Goal: Task Accomplishment & Management: Use online tool/utility

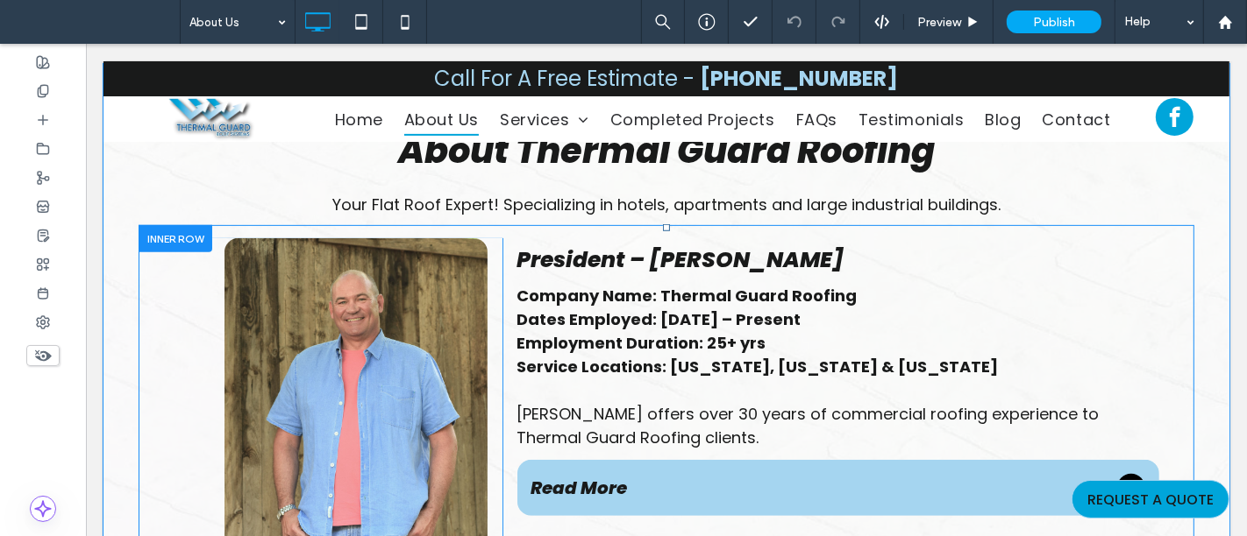
scroll to position [584, 0]
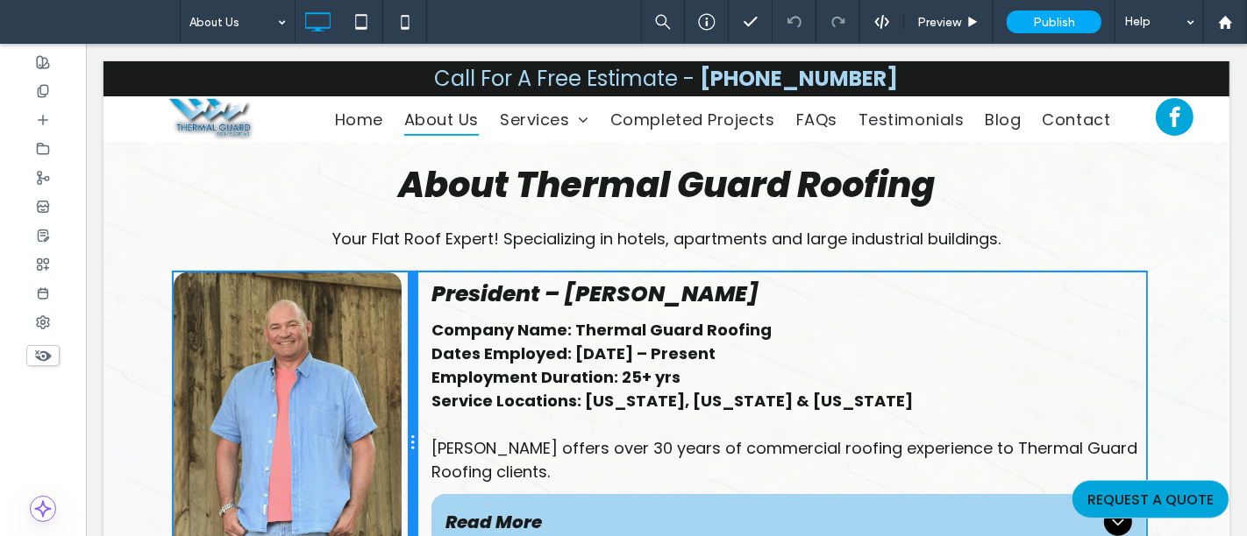
drag, startPoint x: 491, startPoint y: 410, endPoint x: 554, endPoint y: 453, distance: 76.3
click at [424, 423] on div "Click To Paste Click To Paste President – [PERSON_NAME] Company Name: Thermal G…" at bounding box center [665, 444] width 985 height 342
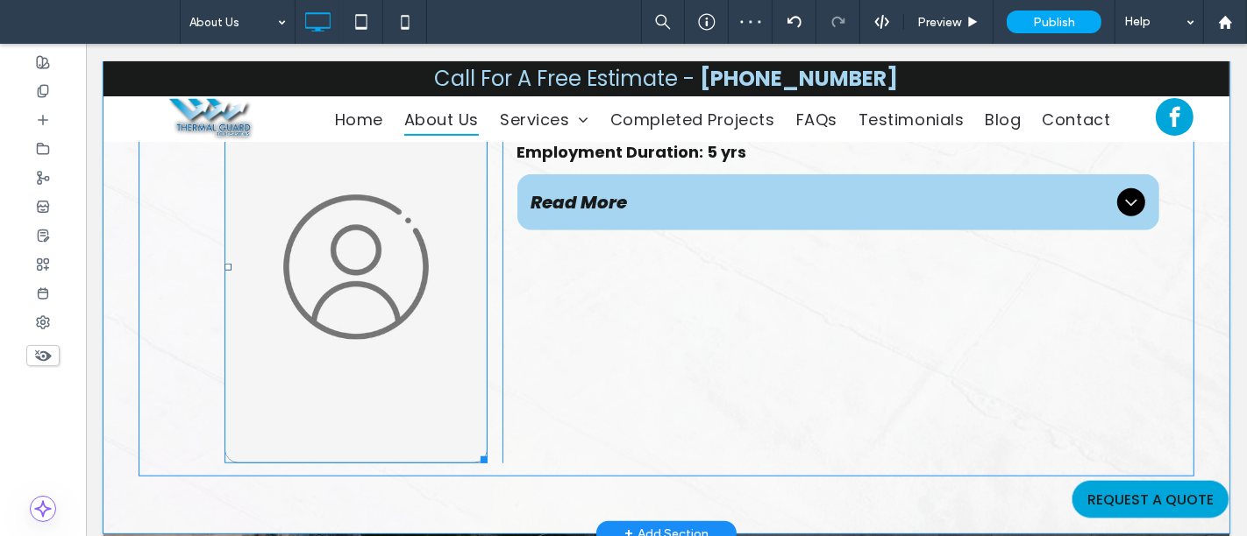
scroll to position [1169, 0]
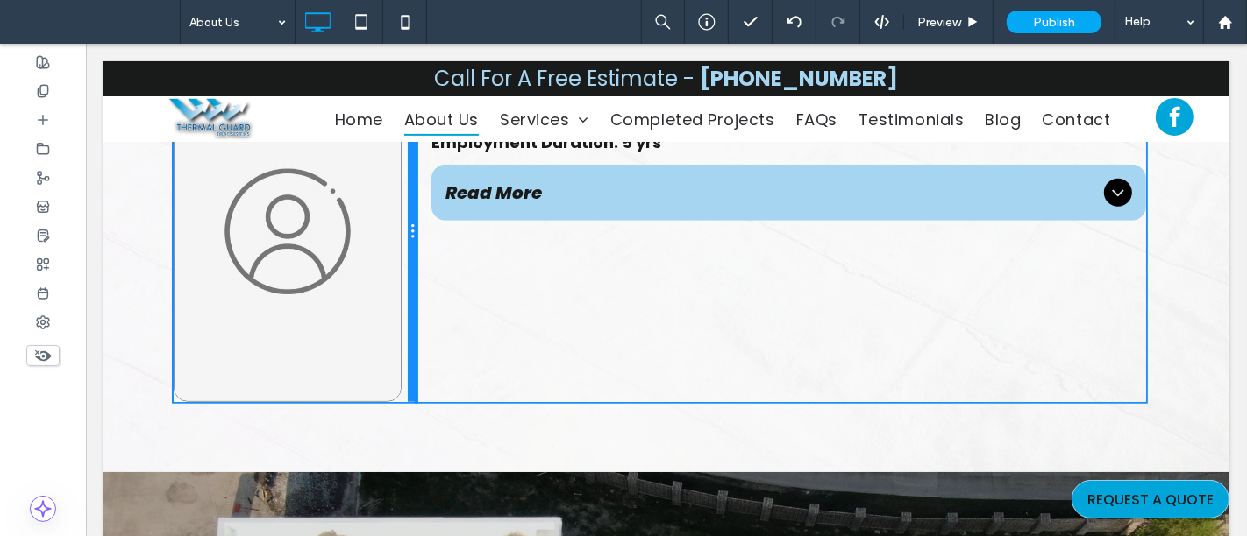
drag, startPoint x: 495, startPoint y: 419, endPoint x: 480, endPoint y: 450, distance: 34.1
click at [395, 407] on div "Click To Paste Click To Paste Project Manager – [PERSON_NAME] Dates Employed: […" at bounding box center [665, 231] width 1055 height 367
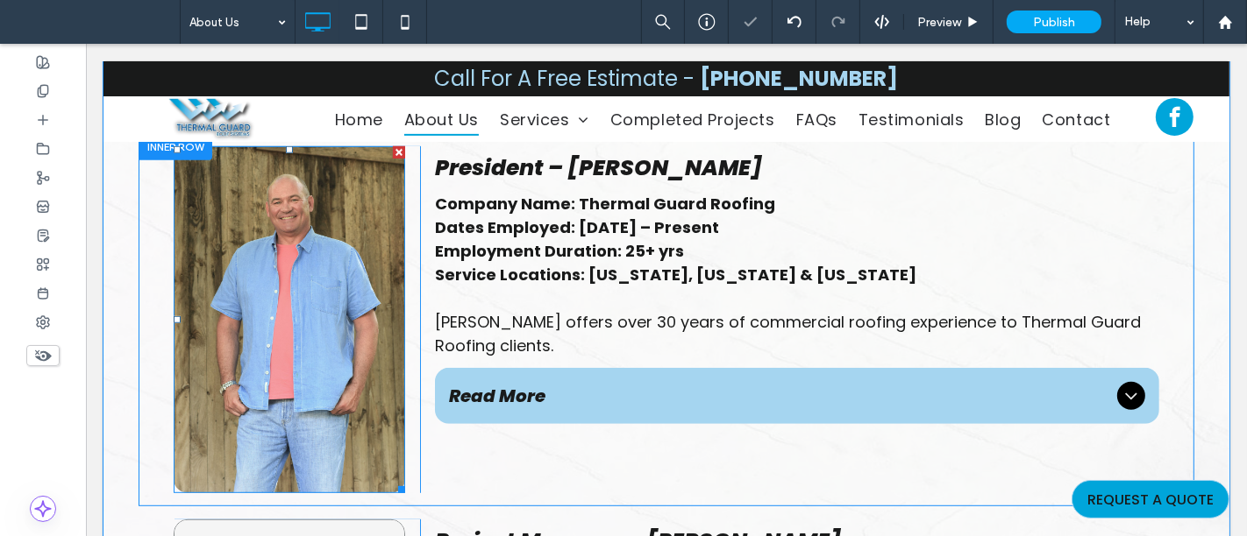
scroll to position [681, 0]
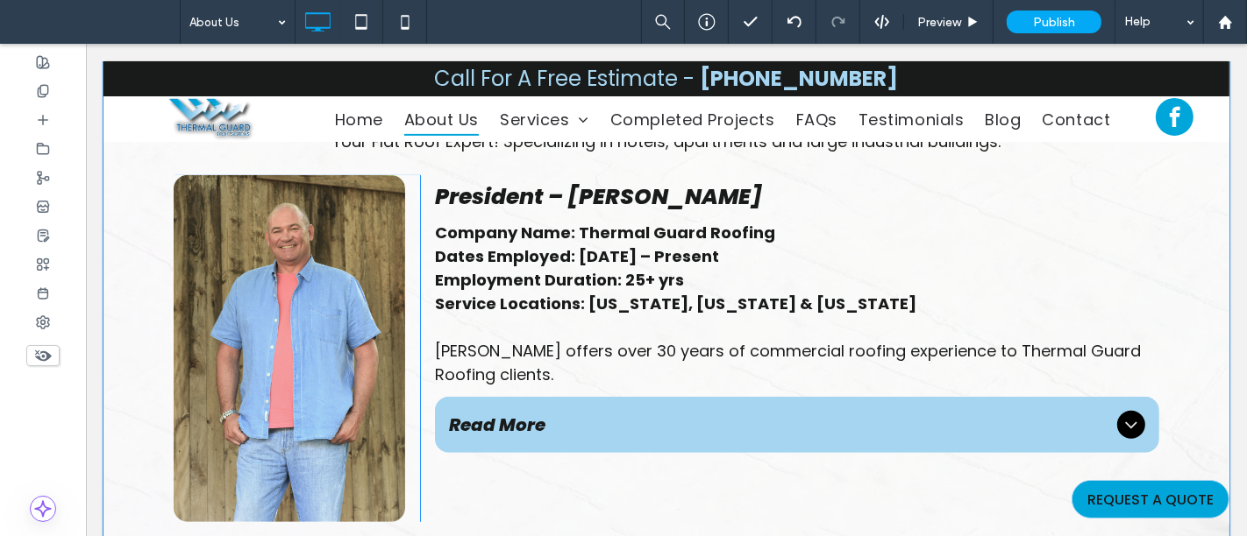
click at [124, 281] on div "About Thermal Guard Roofing Your Flat Roof Expert! Specializing in hotels, apar…" at bounding box center [666, 482] width 1126 height 963
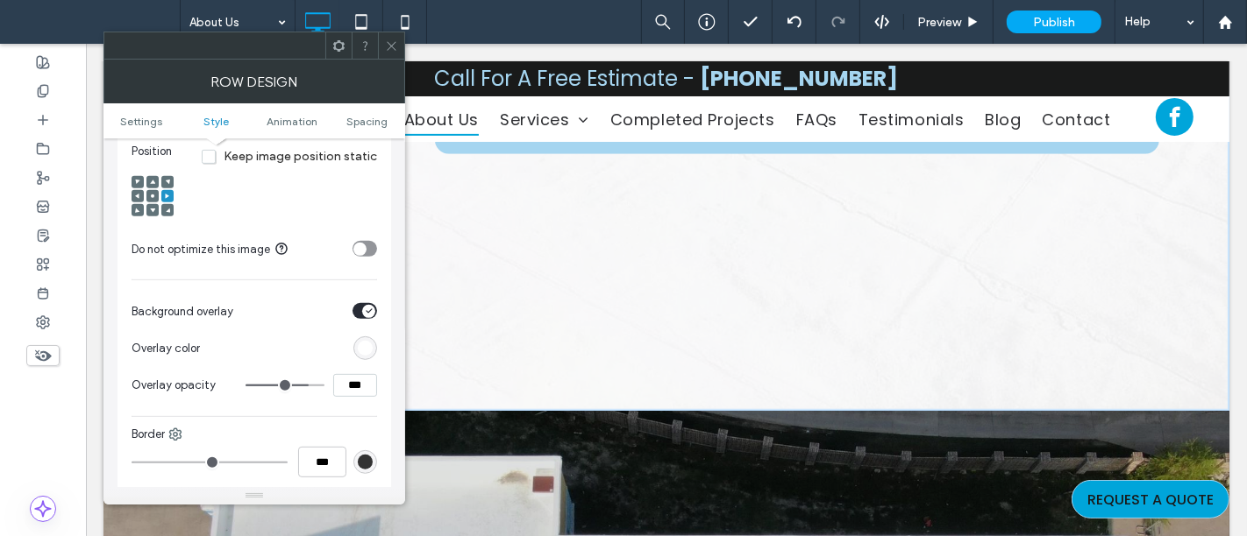
scroll to position [1266, 0]
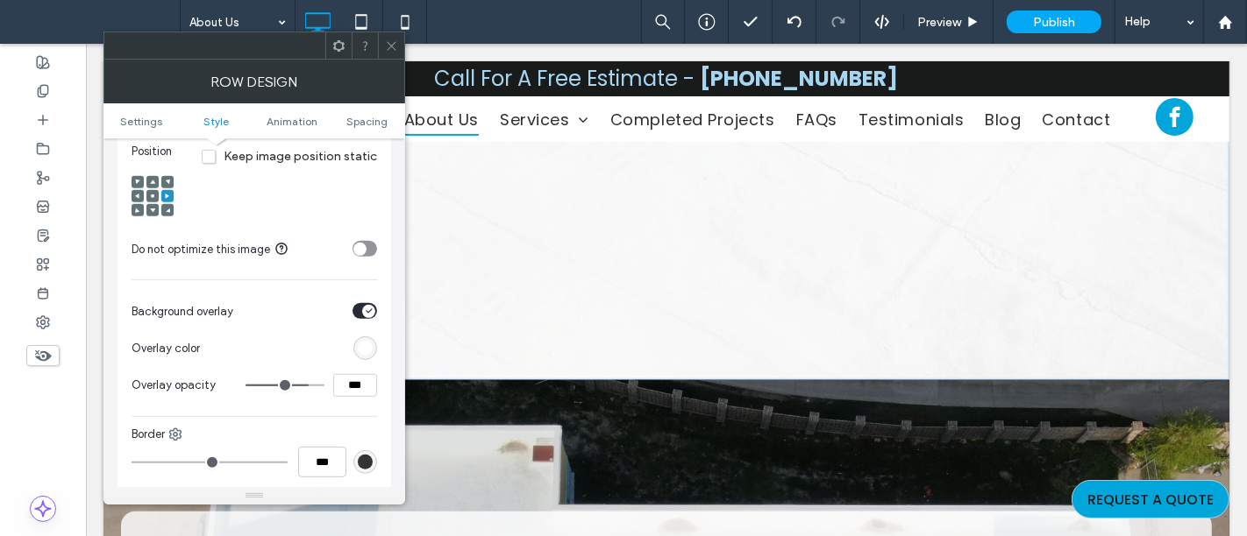
click at [392, 42] on icon at bounding box center [391, 45] width 13 height 13
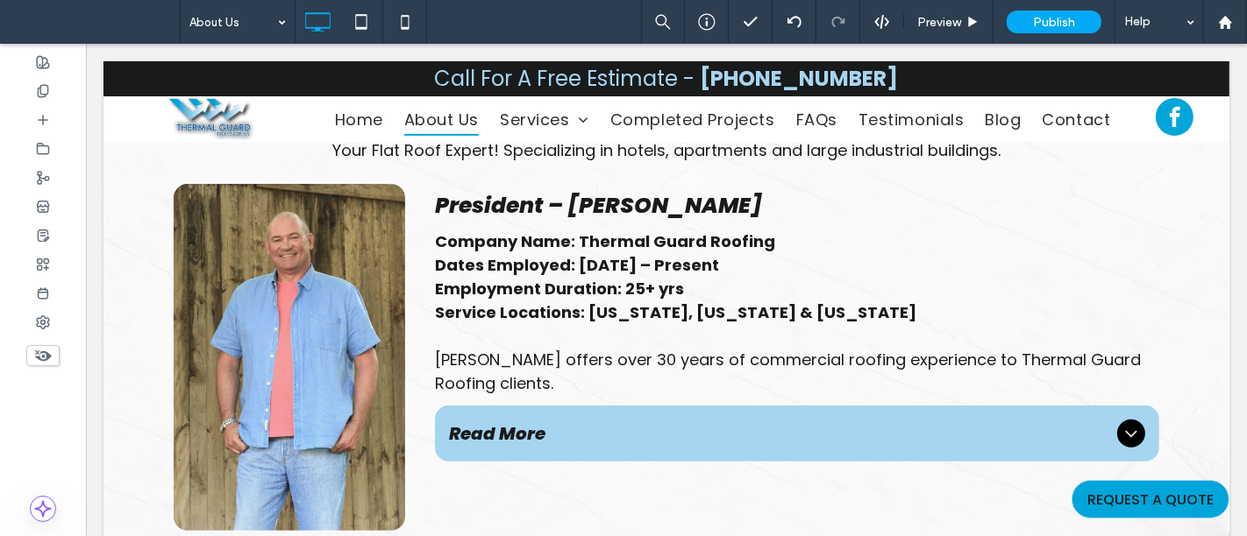
scroll to position [681, 0]
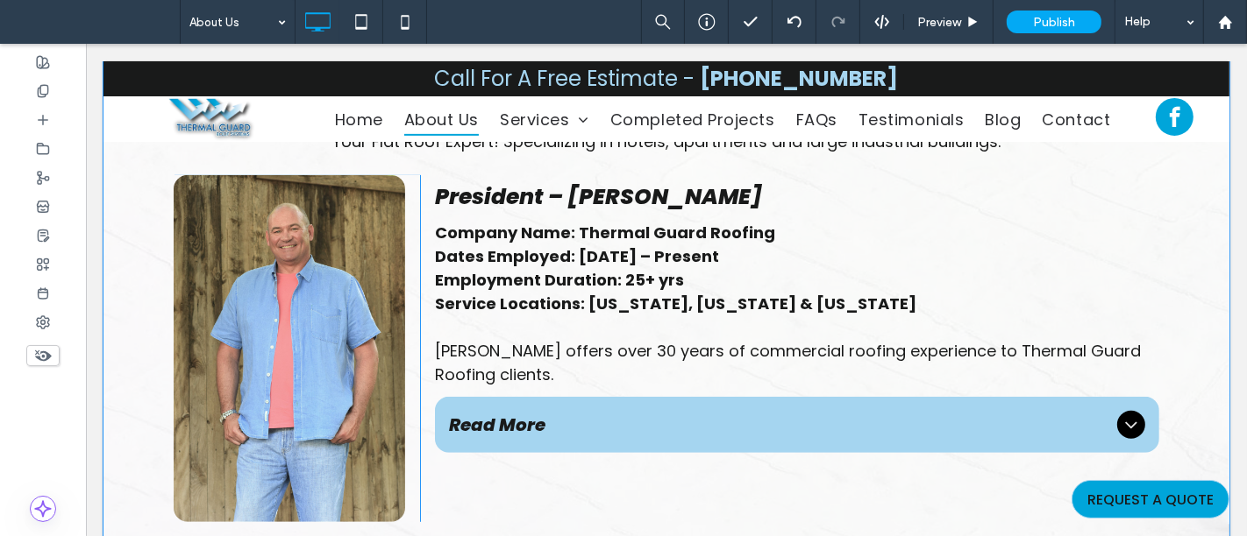
click at [116, 266] on div "About Thermal Guard Roofing Your Flat Roof Expert! Specializing in hotels, apar…" at bounding box center [666, 482] width 1126 height 963
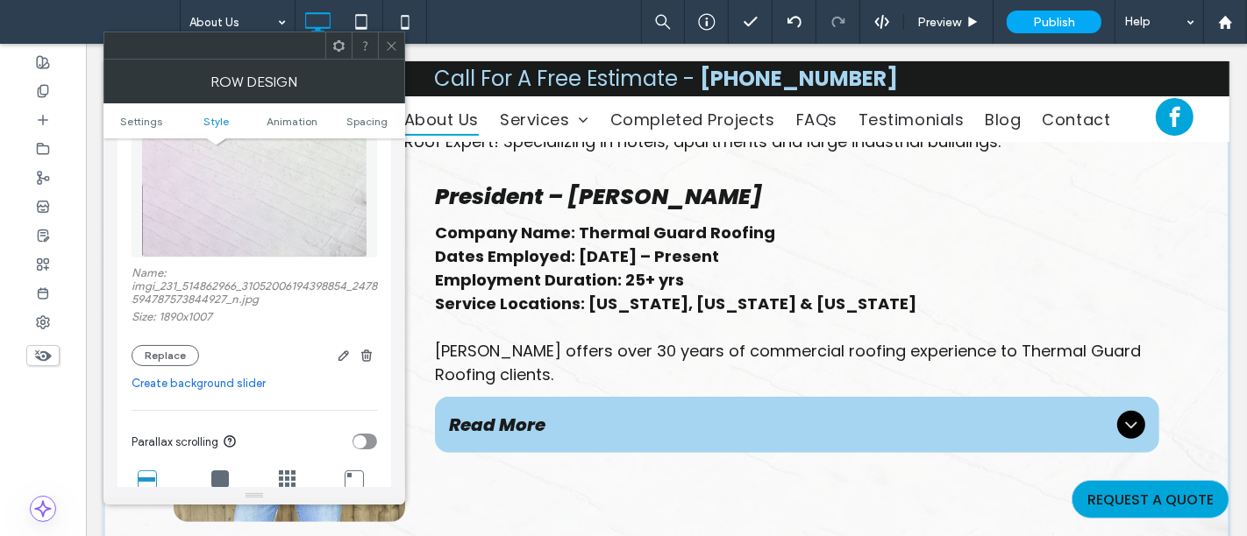
scroll to position [195, 0]
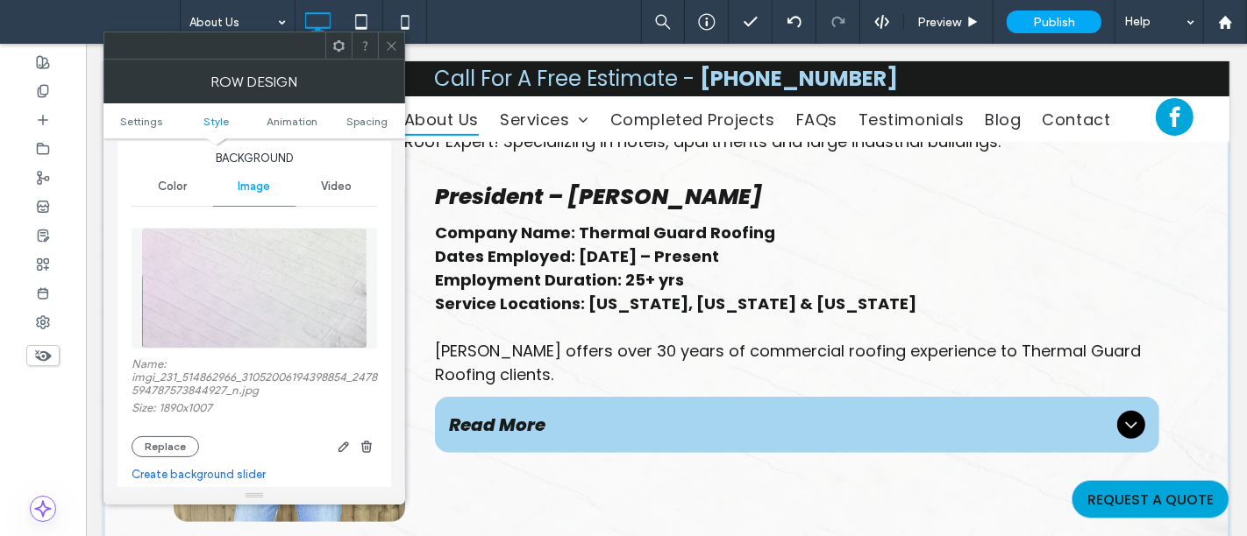
click at [387, 45] on icon at bounding box center [391, 45] width 13 height 13
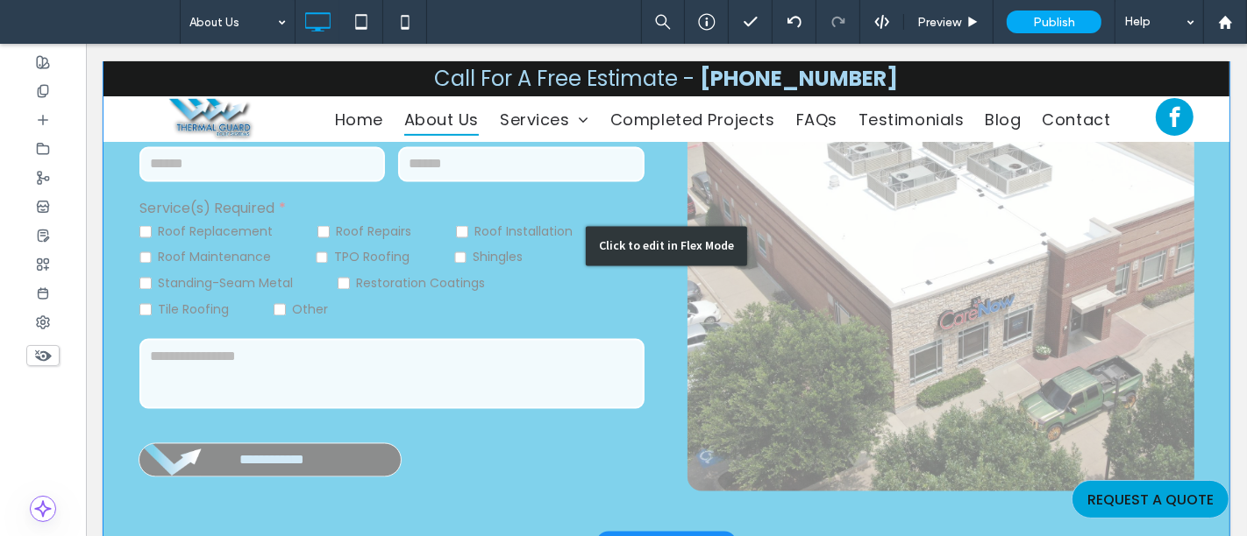
scroll to position [2532, 0]
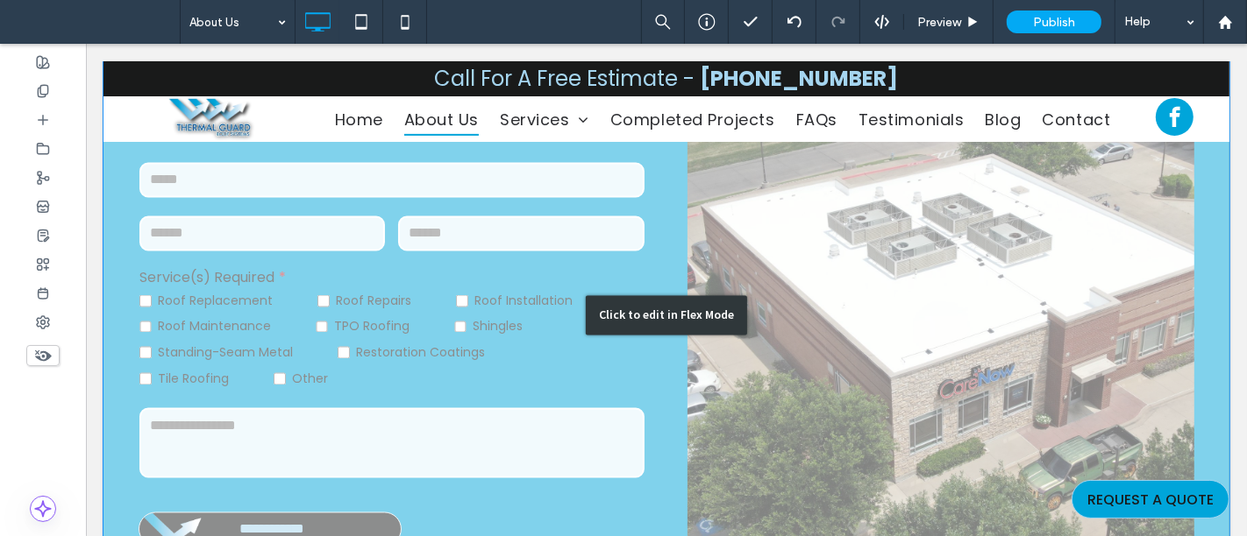
click at [345, 316] on div "Click to edit in Flex Mode" at bounding box center [666, 316] width 1126 height 595
click at [345, 318] on span "TPO Roofing" at bounding box center [370, 327] width 75 height 18
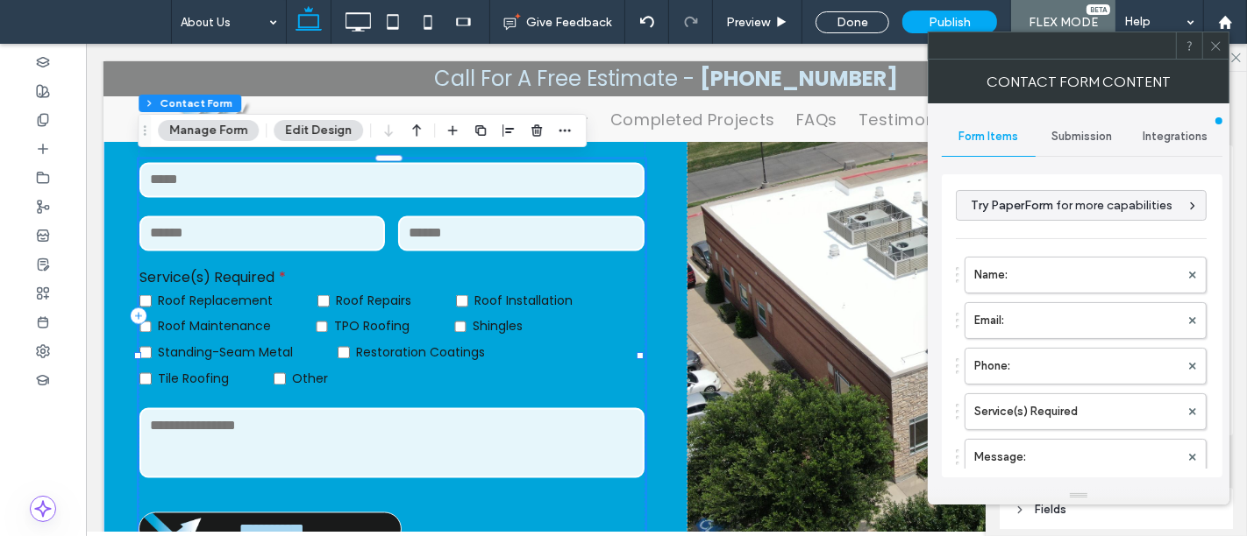
type input "*"
type input "***"
type input "**"
type input "*"
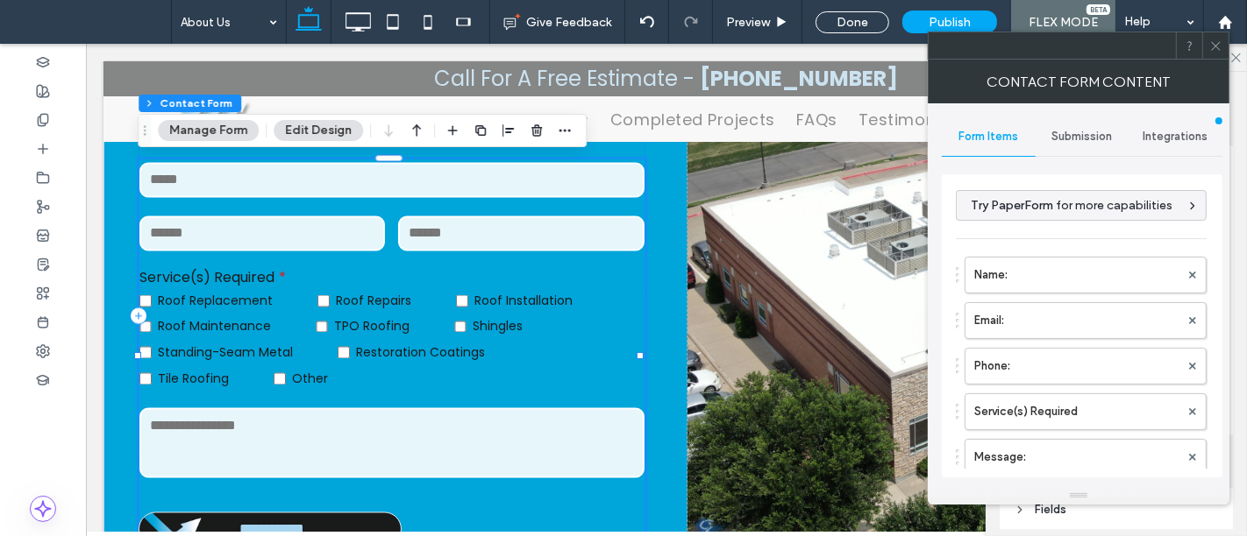
type input "***"
type input "**"
click at [1084, 139] on span "Submission" at bounding box center [1082, 137] width 60 height 14
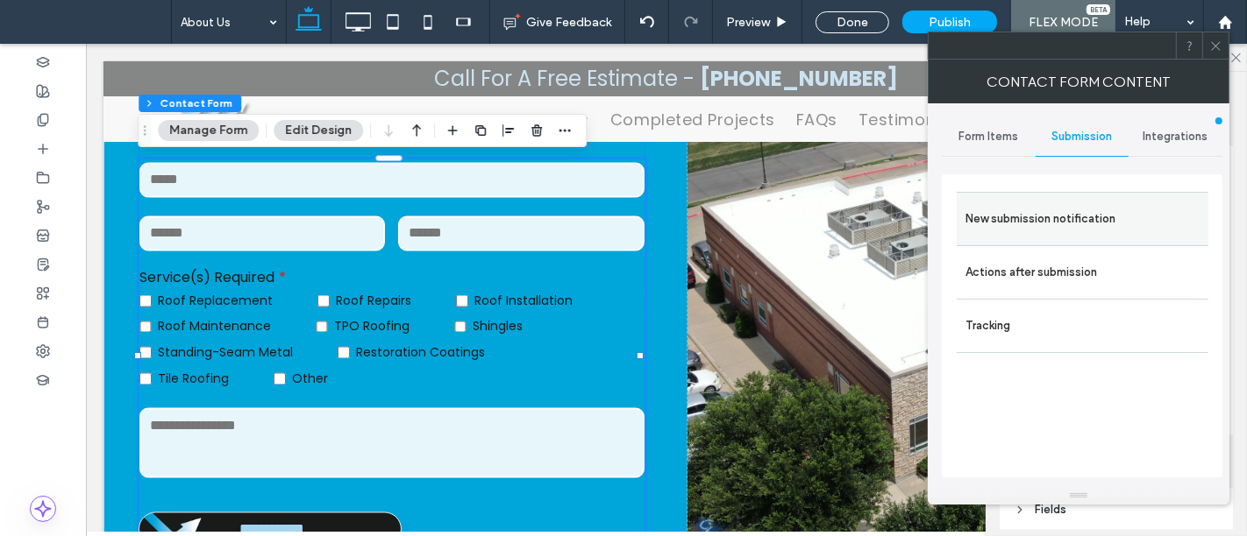
click at [1054, 213] on label "New submission notification" at bounding box center [1082, 219] width 234 height 35
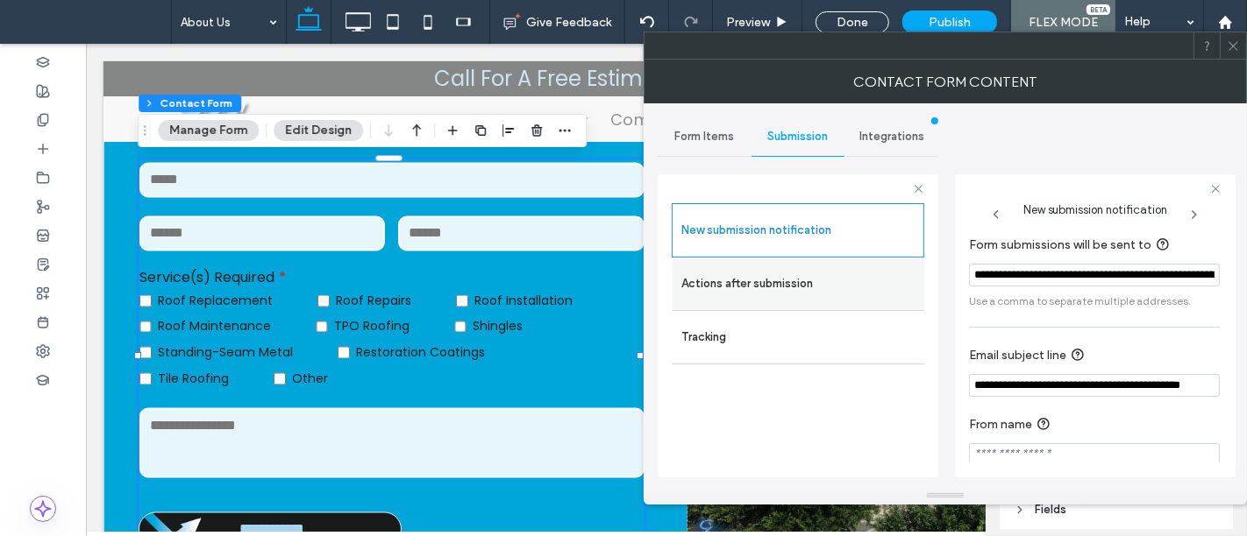
drag, startPoint x: 1151, startPoint y: 271, endPoint x: 921, endPoint y: 287, distance: 230.2
click at [924, 287] on div "**********" at bounding box center [797, 323] width 281 height 326
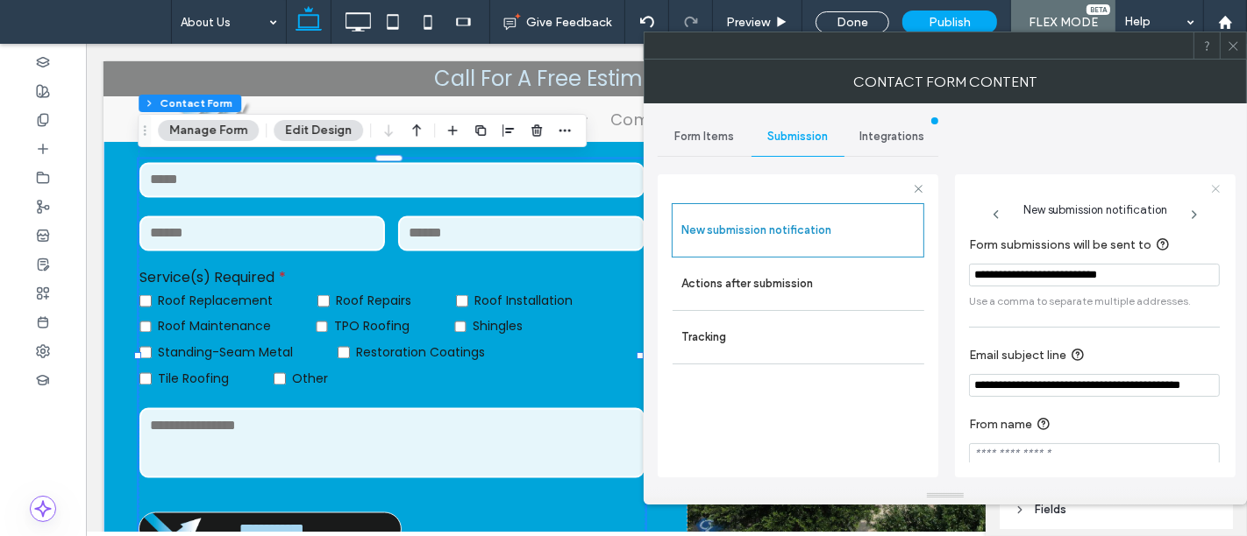
type input "**********"
drag, startPoint x: 1211, startPoint y: 188, endPoint x: 1202, endPoint y: 188, distance: 9.7
click at [1211, 188] on icon at bounding box center [1215, 188] width 11 height 11
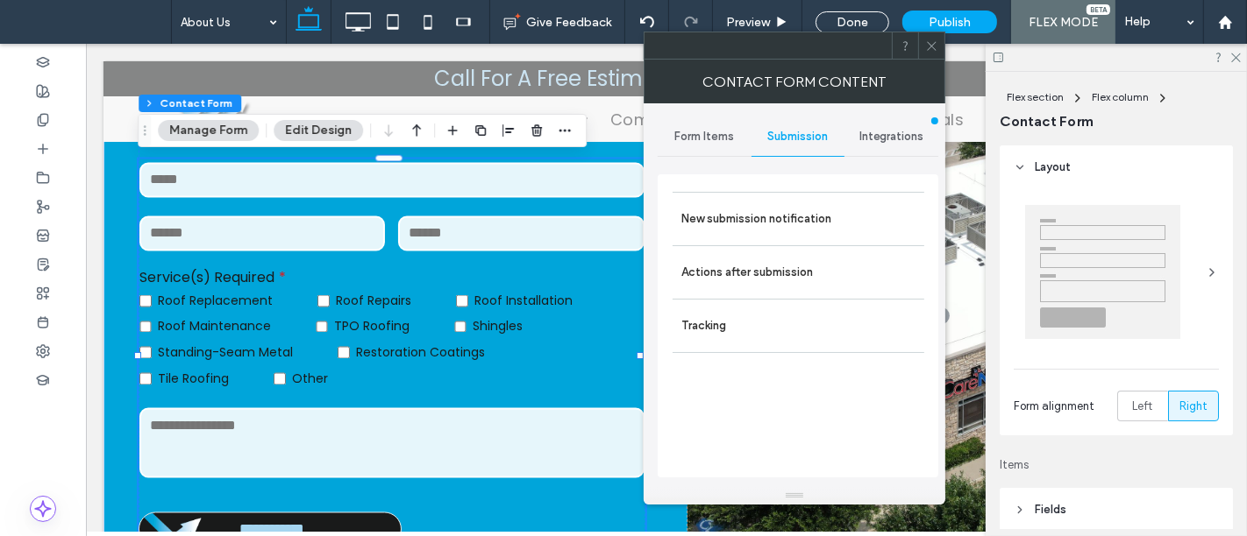
click at [932, 46] on icon at bounding box center [931, 45] width 13 height 13
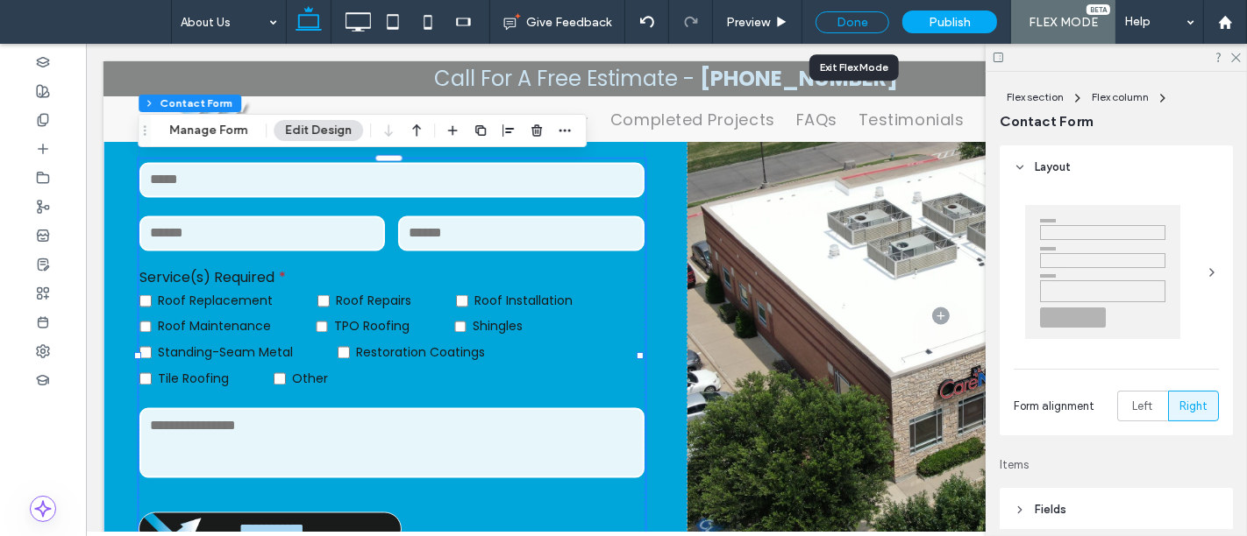
click at [849, 22] on div "Done" at bounding box center [852, 22] width 74 height 22
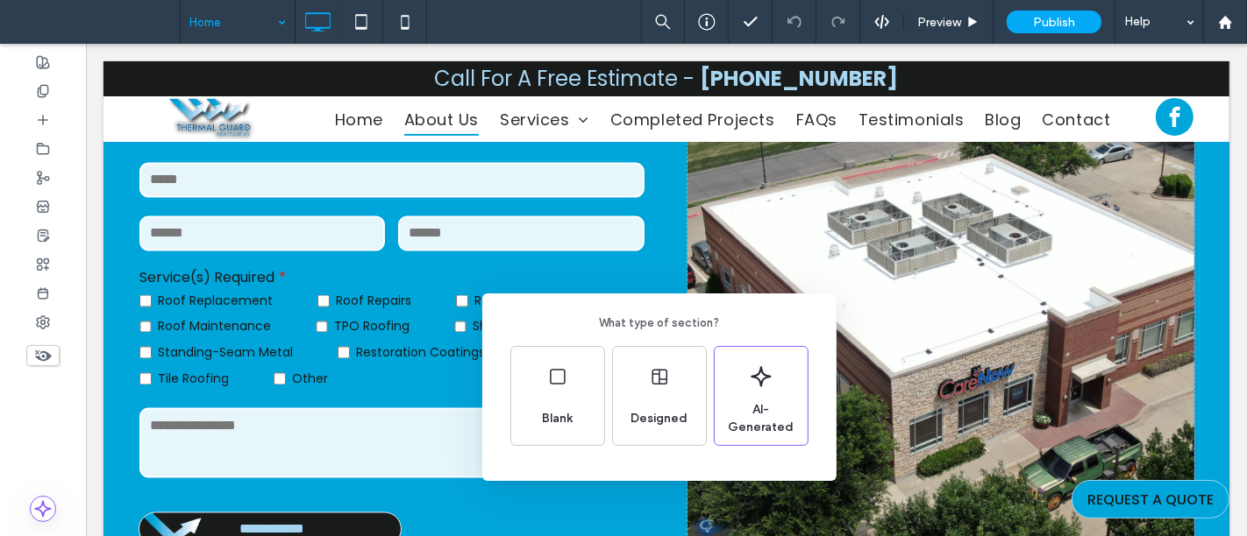
click at [205, 29] on div "What type of section? Blank Designed AI-Generated" at bounding box center [623, 311] width 1247 height 622
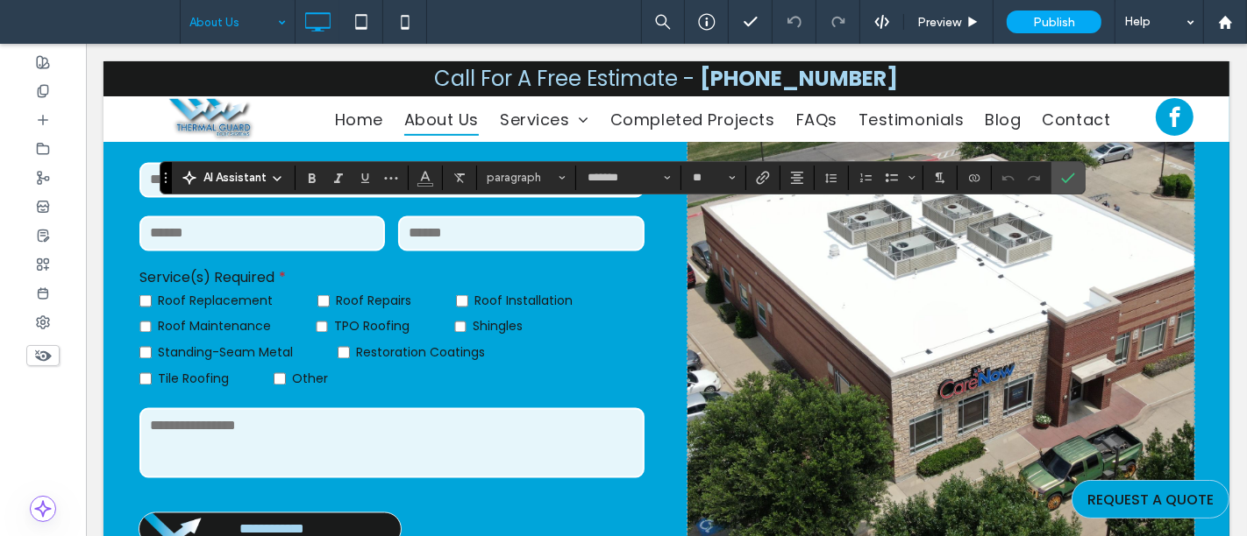
type input "*******"
type input "**"
click at [1068, 181] on icon "Confirm" at bounding box center [1068, 178] width 14 height 14
click at [1061, 173] on icon "Confirm" at bounding box center [1068, 178] width 14 height 14
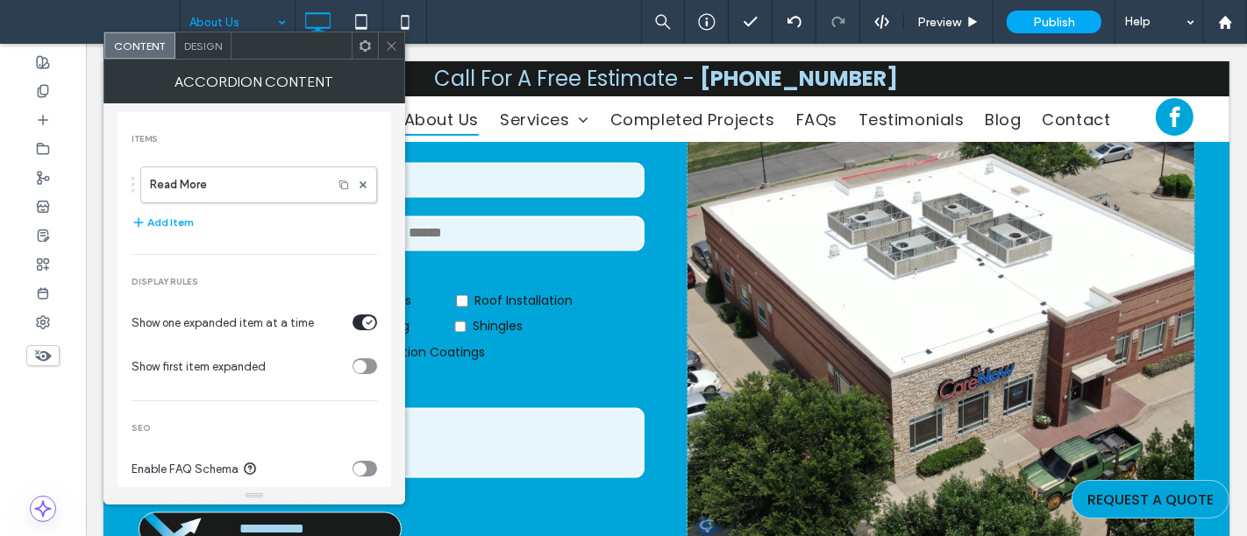
click at [399, 47] on div at bounding box center [391, 45] width 26 height 26
click at [202, 43] on span "Design" at bounding box center [203, 45] width 38 height 13
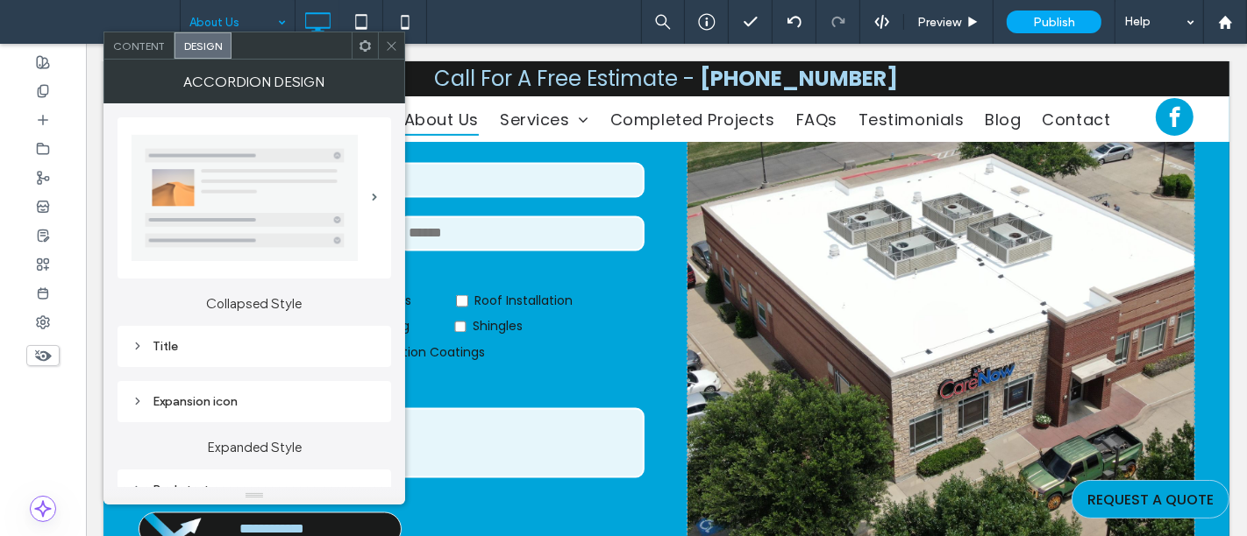
click at [135, 45] on span "Content" at bounding box center [139, 45] width 52 height 13
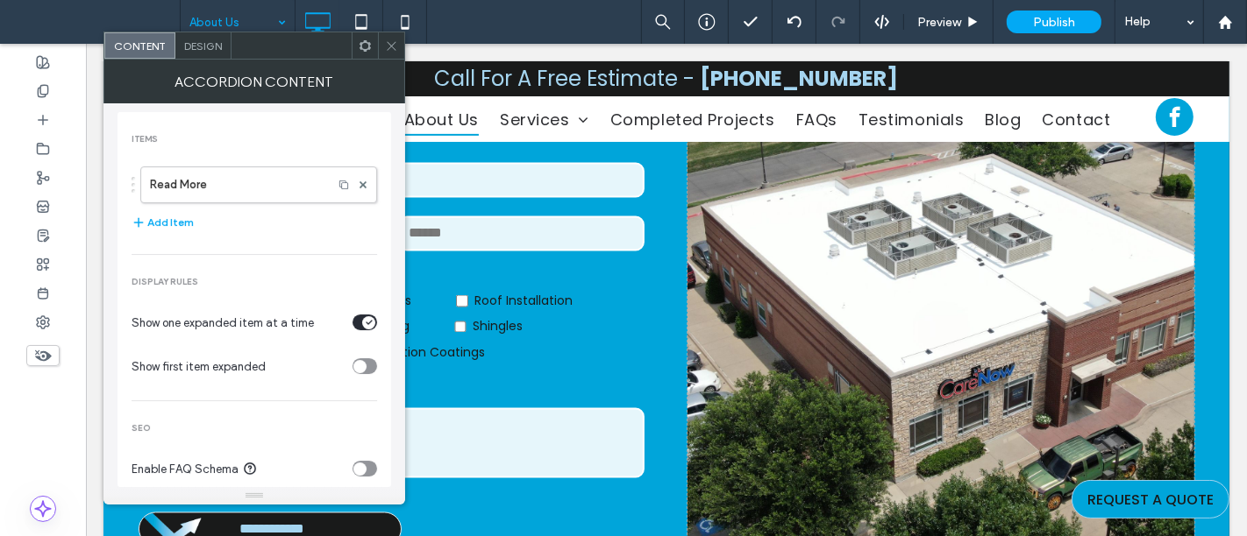
scroll to position [18, 0]
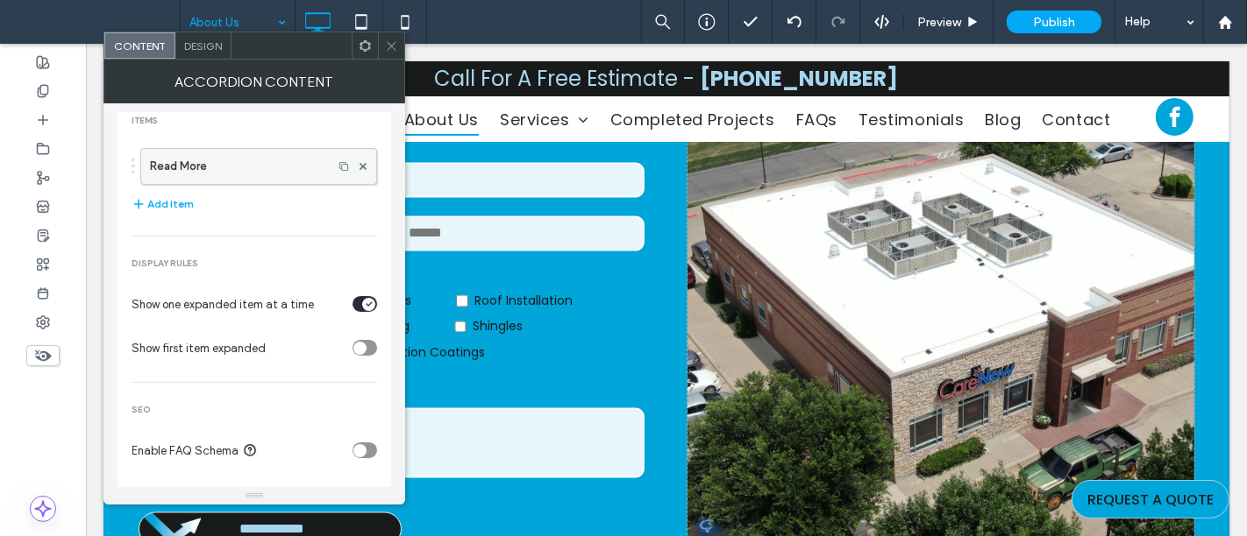
click at [226, 165] on label "Read More" at bounding box center [237, 166] width 174 height 35
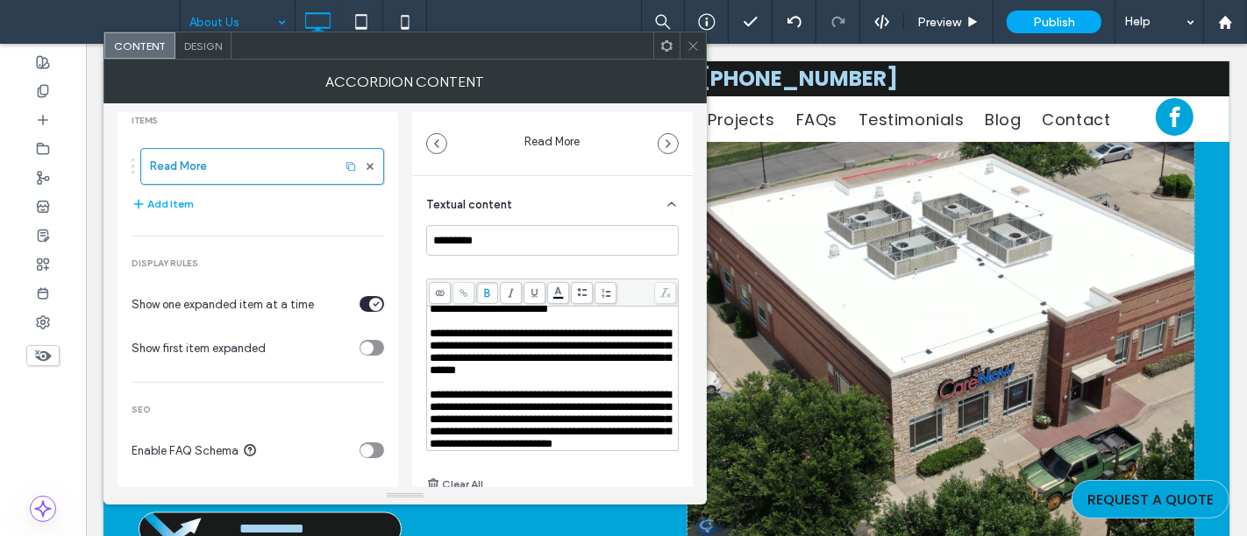
scroll to position [345, 0]
click at [430, 315] on span "**********" at bounding box center [550, 272] width 241 height 85
drag, startPoint x: 428, startPoint y: 361, endPoint x: 579, endPoint y: 379, distance: 151.8
click at [579, 315] on span "**********" at bounding box center [550, 272] width 241 height 85
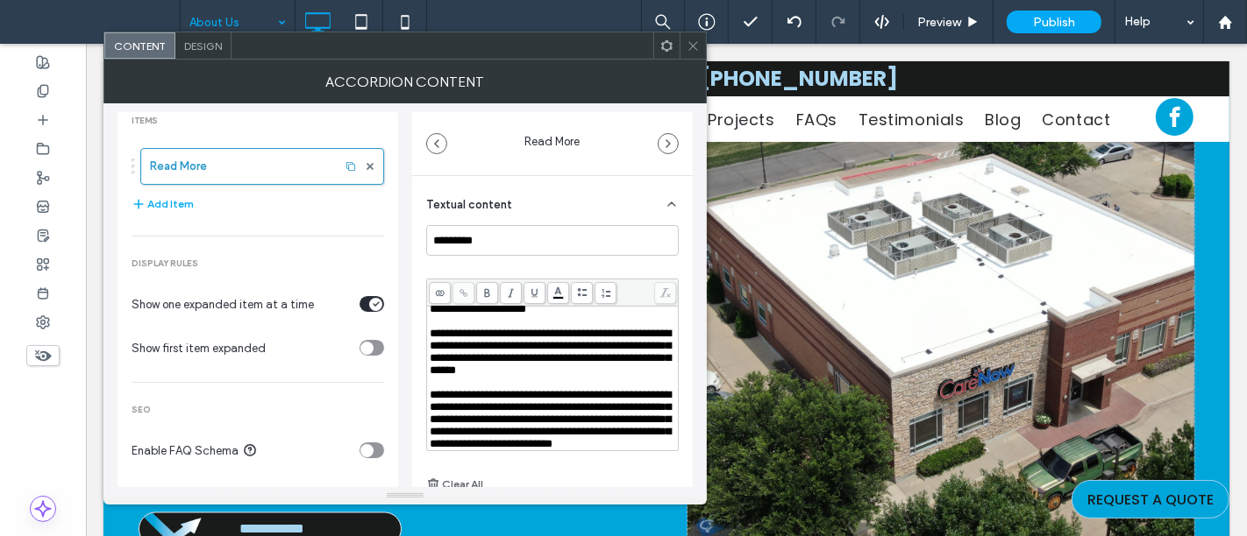
click at [695, 46] on icon at bounding box center [692, 45] width 13 height 13
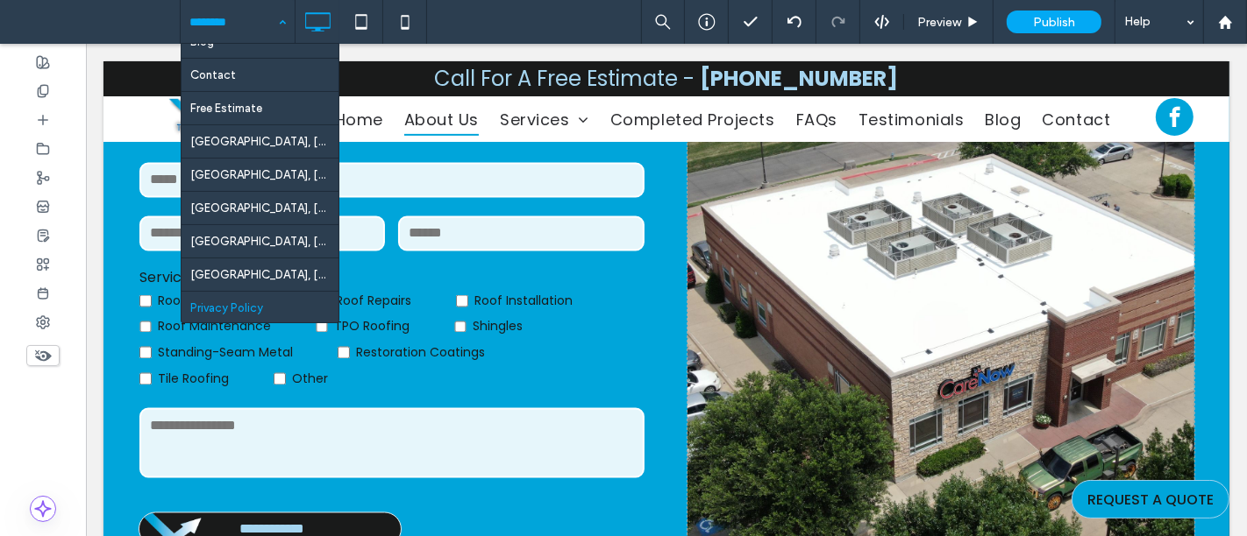
scroll to position [558, 0]
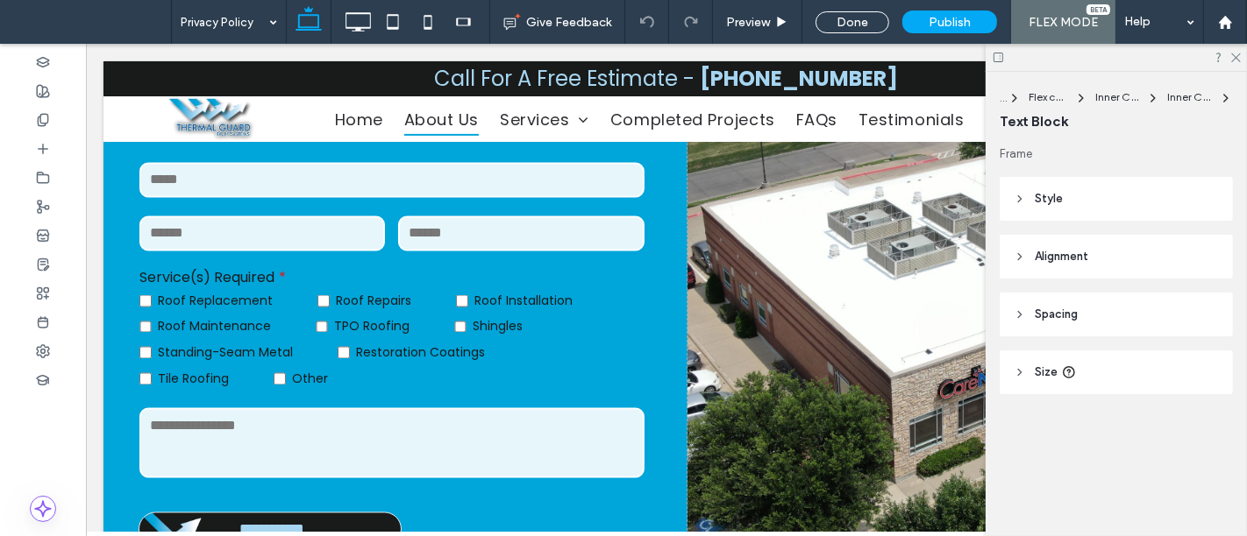
type input "*******"
type input "**"
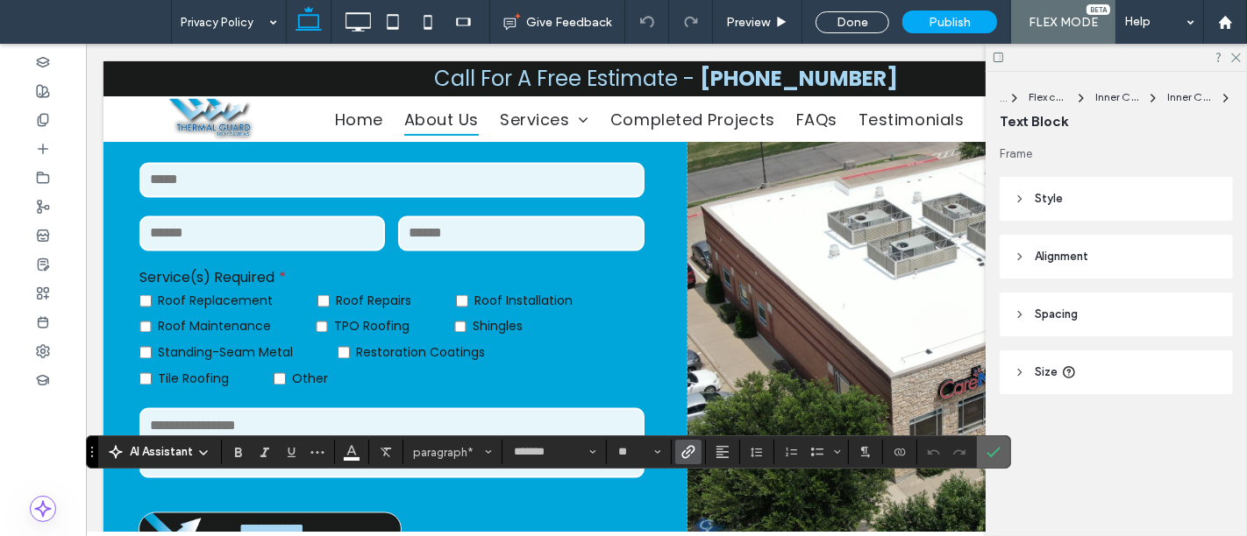
click at [986, 445] on icon "Confirm" at bounding box center [993, 452] width 14 height 14
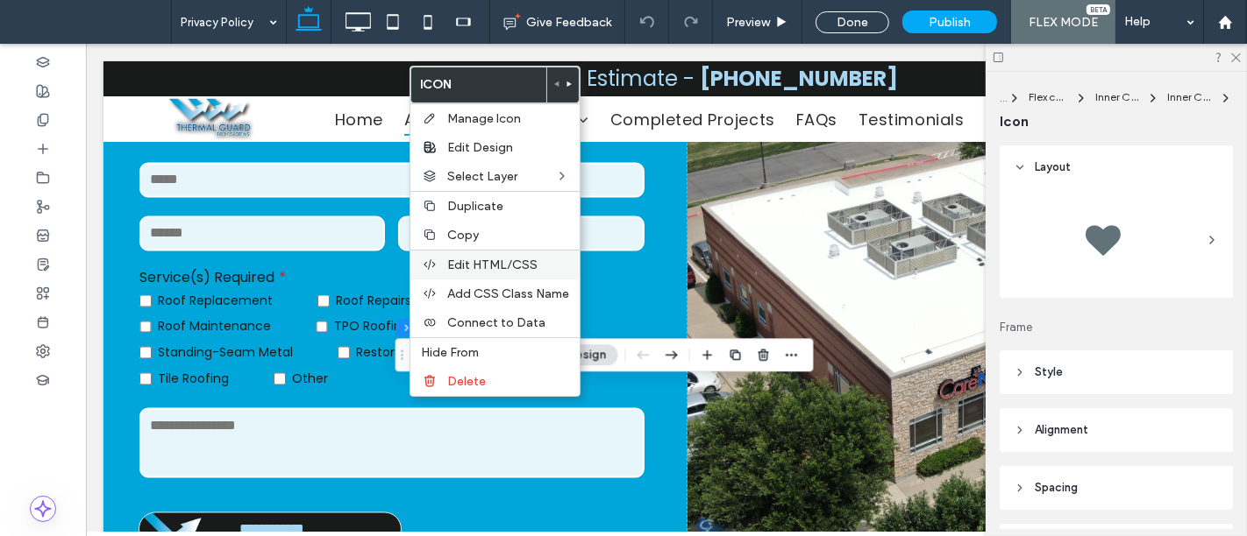
click at [497, 253] on div "Edit HTML/CSS" at bounding box center [494, 265] width 169 height 30
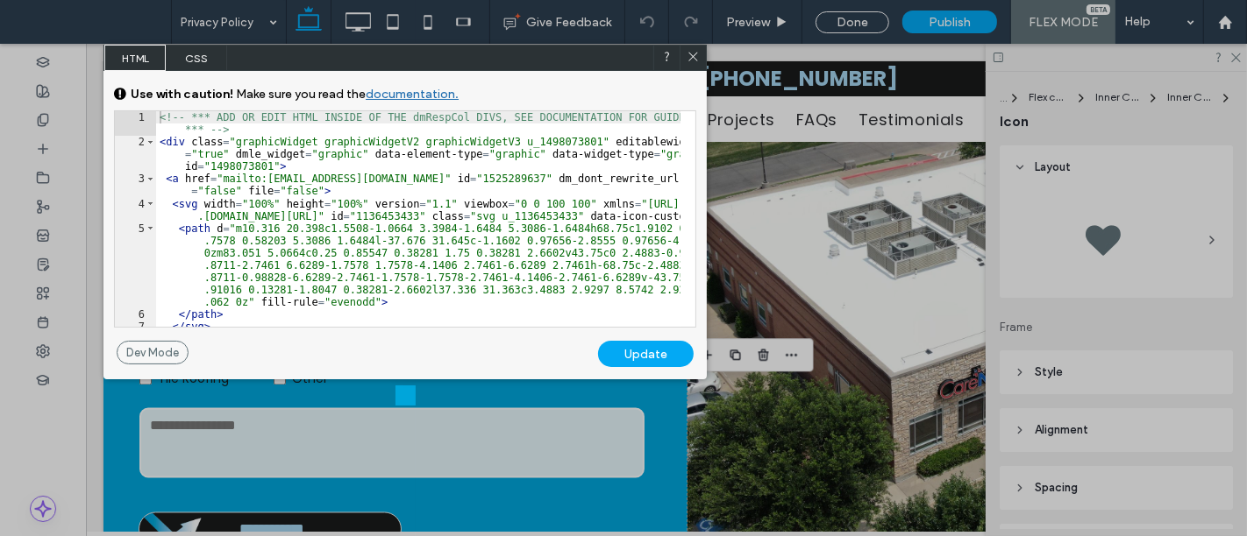
scroll to position [43, 0]
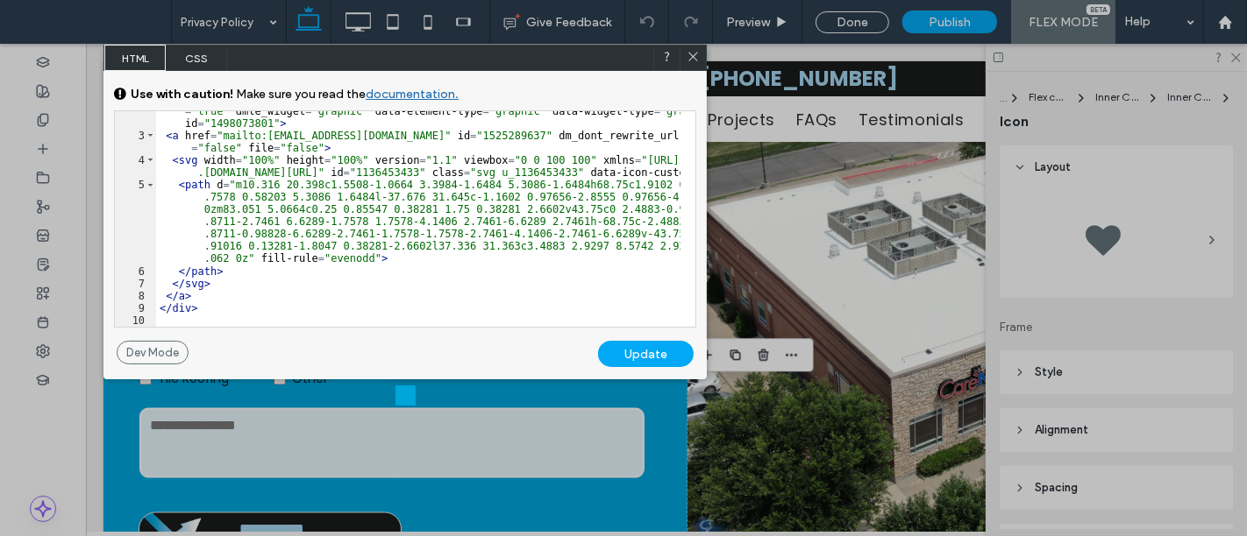
click at [689, 51] on icon at bounding box center [692, 56] width 13 height 13
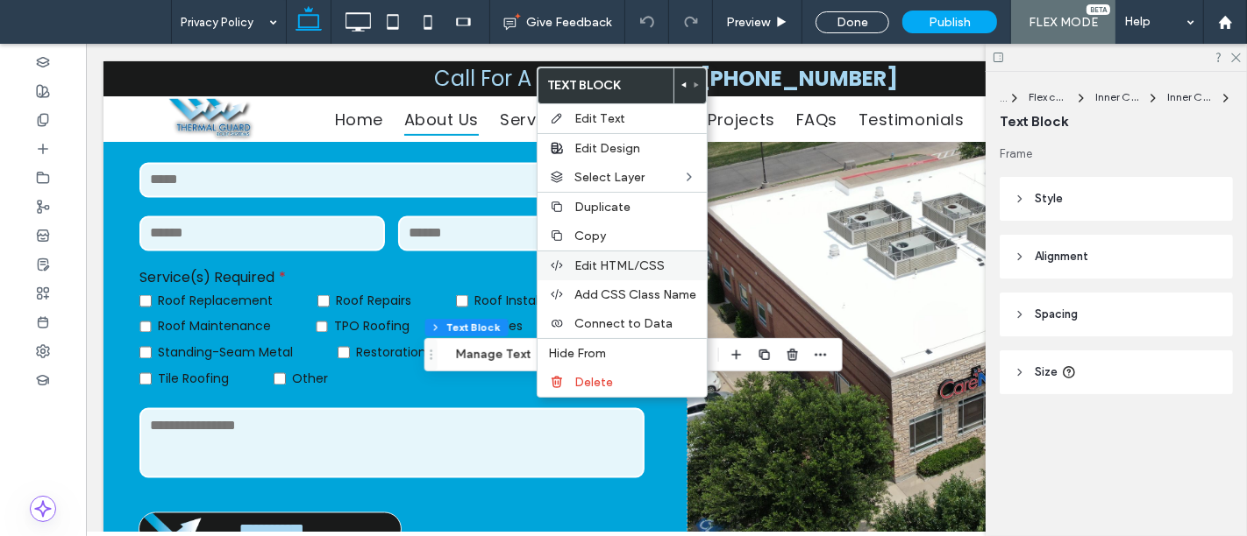
click at [598, 261] on span "Edit HTML/CSS" at bounding box center [619, 266] width 90 height 15
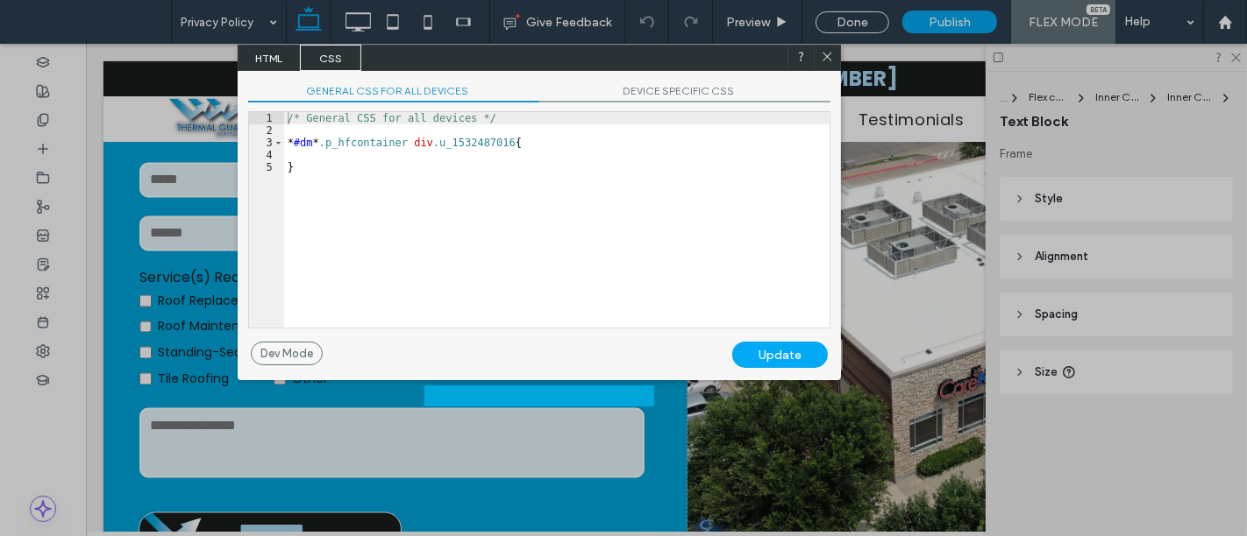
click at [264, 52] on span "HTML" at bounding box center [268, 58] width 61 height 26
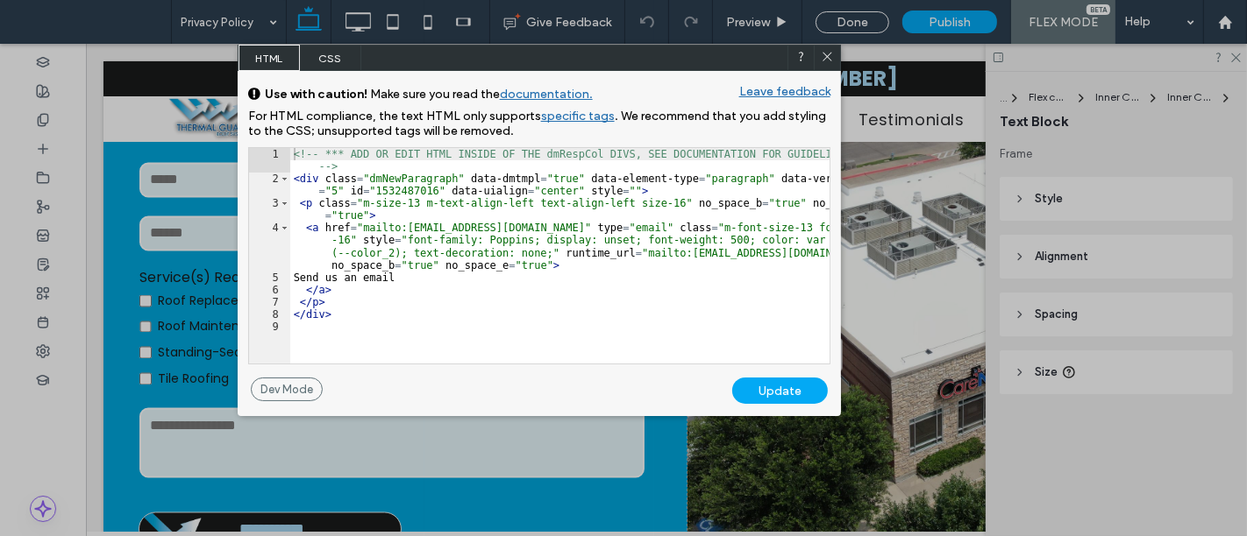
click at [832, 53] on icon at bounding box center [826, 56] width 13 height 13
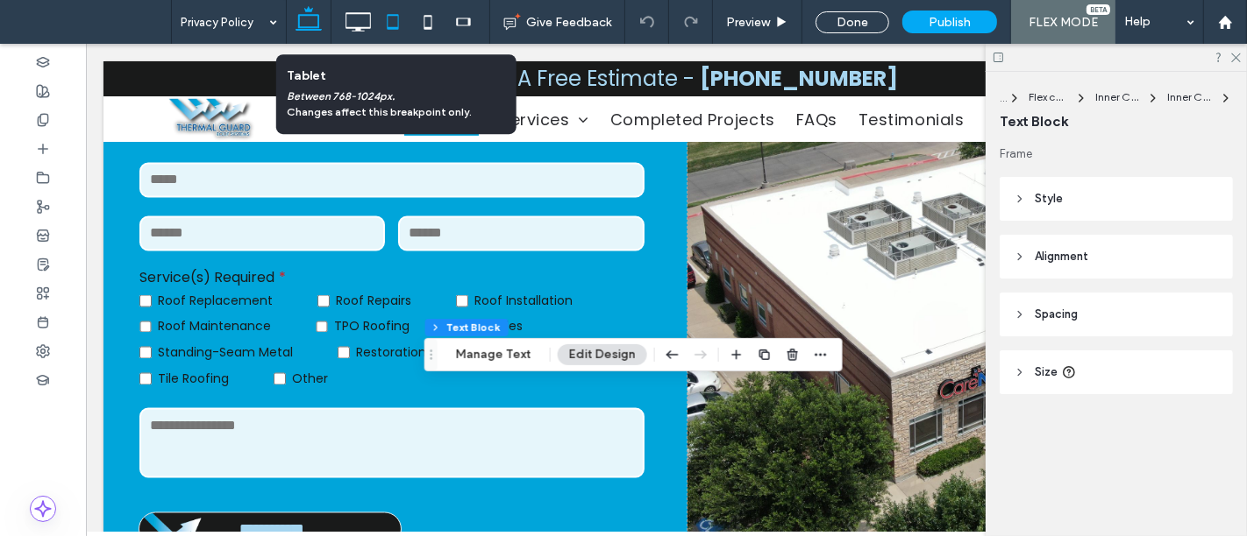
click at [401, 21] on icon at bounding box center [392, 21] width 35 height 35
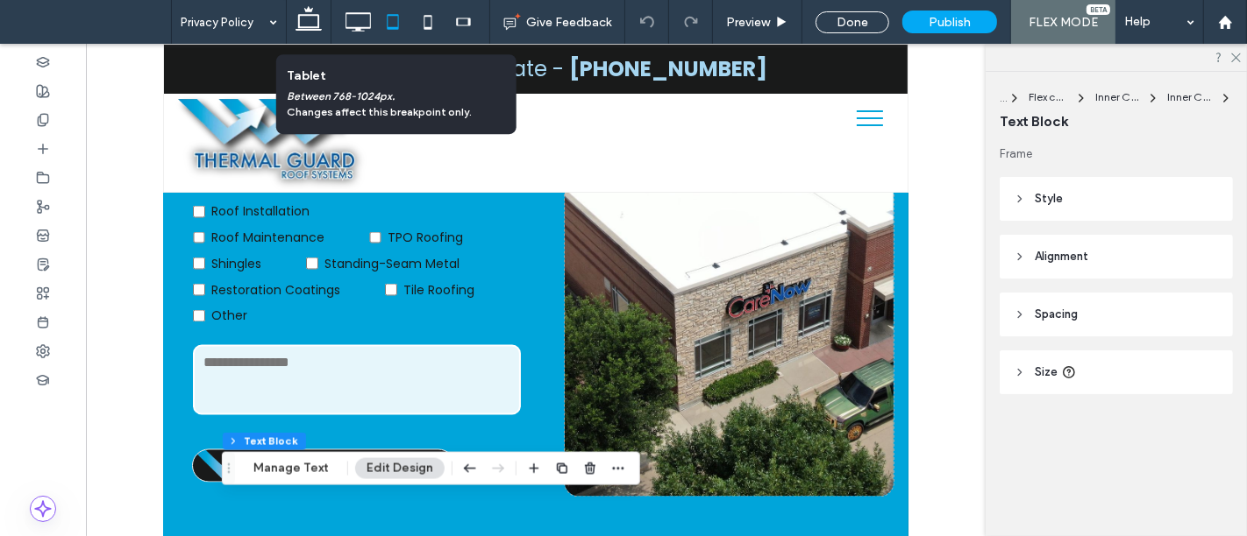
scroll to position [321, 0]
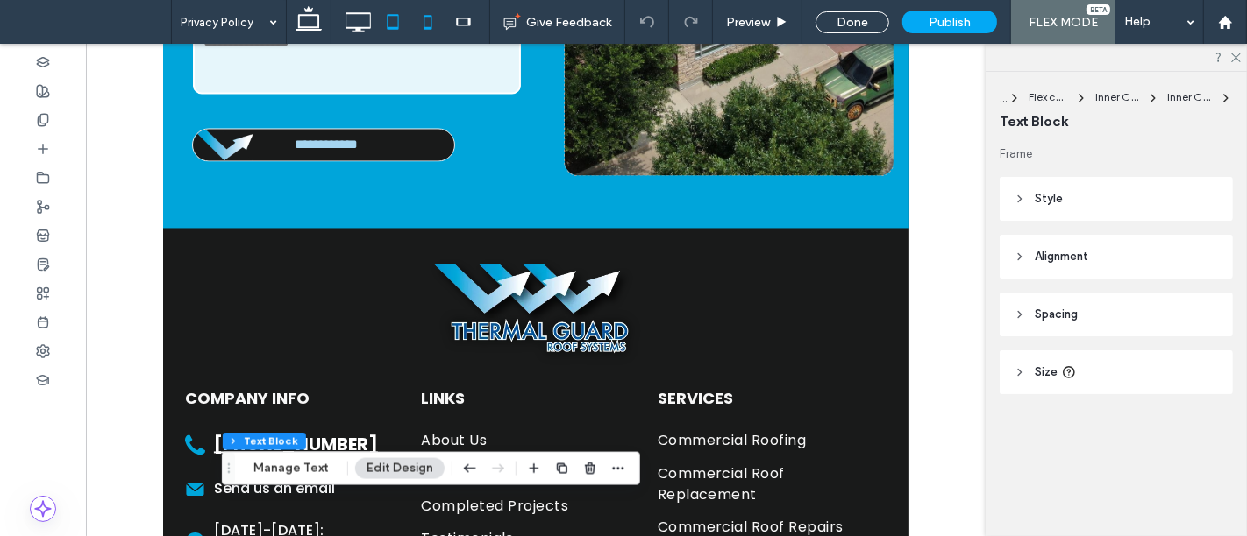
click at [431, 23] on icon at bounding box center [427, 21] width 35 height 35
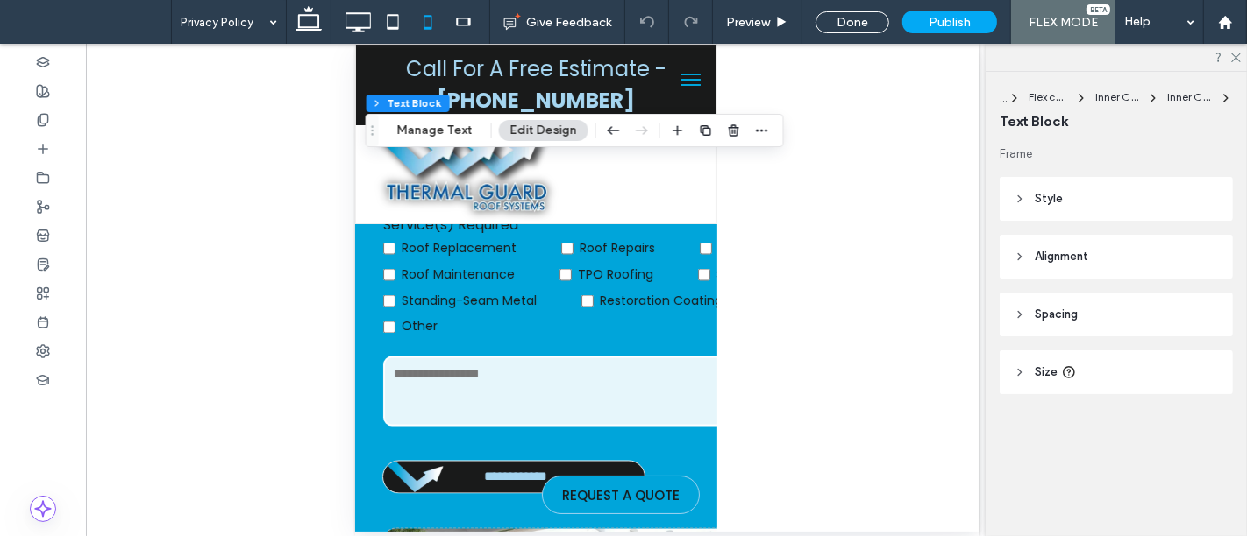
scroll to position [0, 0]
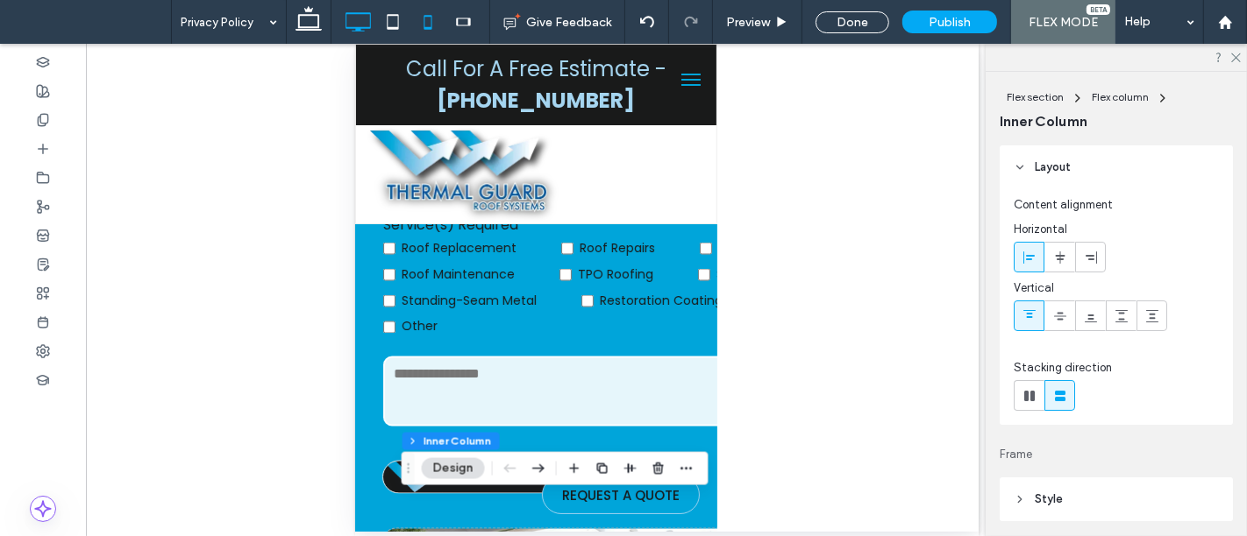
click at [364, 24] on icon at bounding box center [357, 21] width 35 height 35
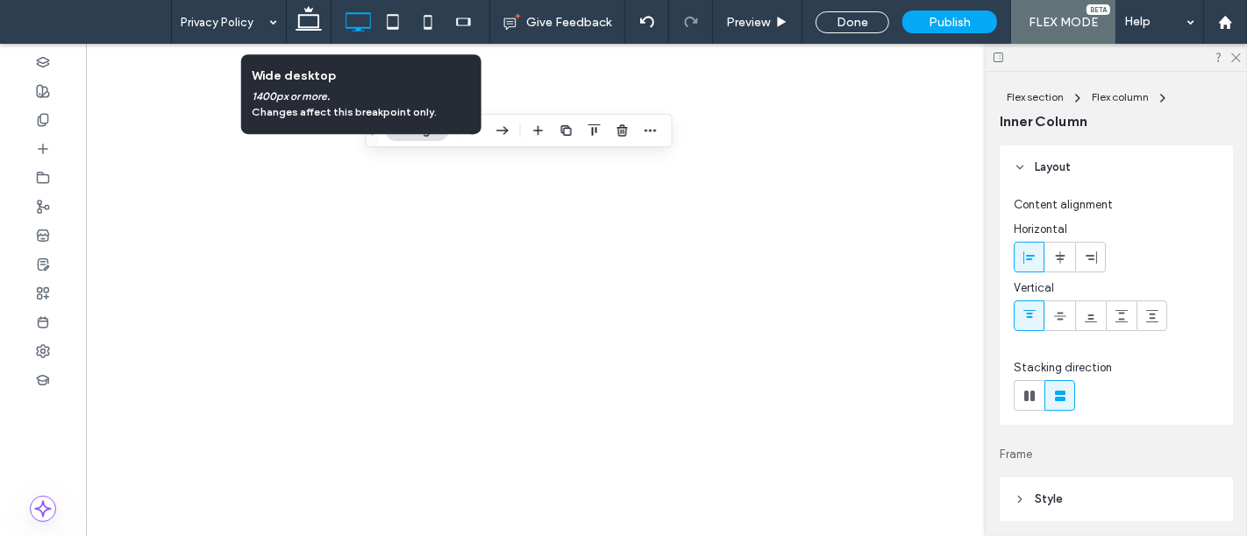
type input "**"
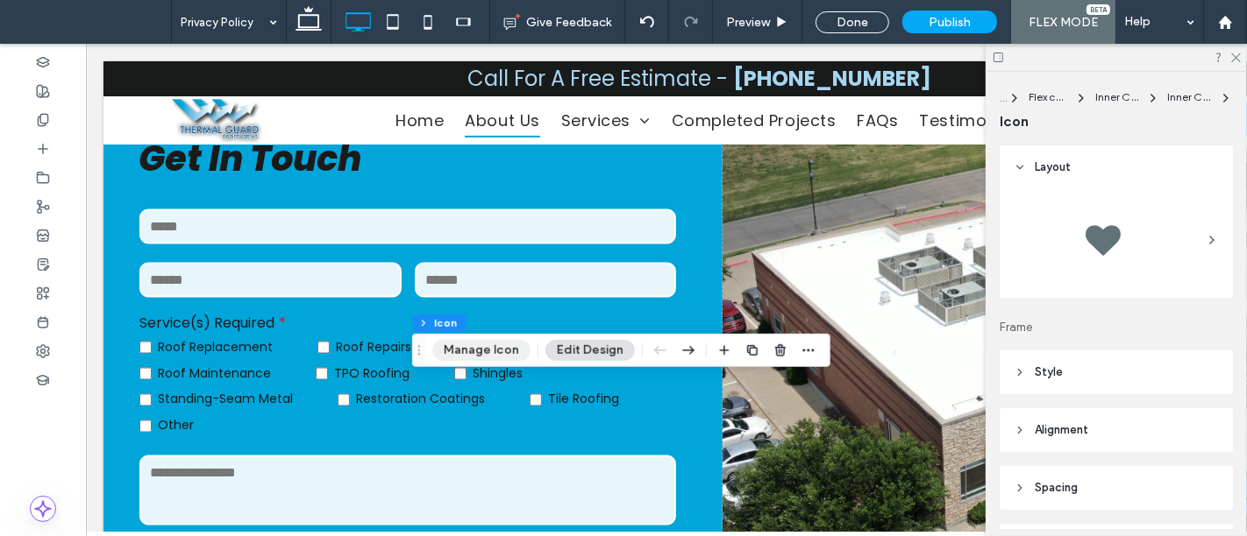
click at [503, 347] on button "Manage Icon" at bounding box center [481, 350] width 98 height 21
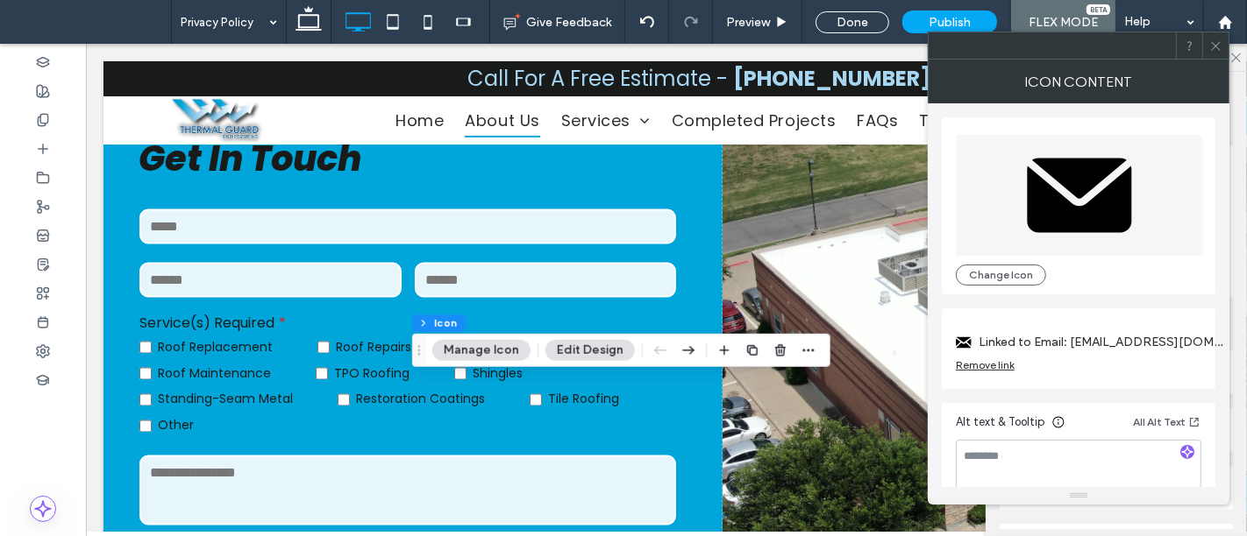
click at [989, 363] on div "Remove link" at bounding box center [984, 365] width 59 height 13
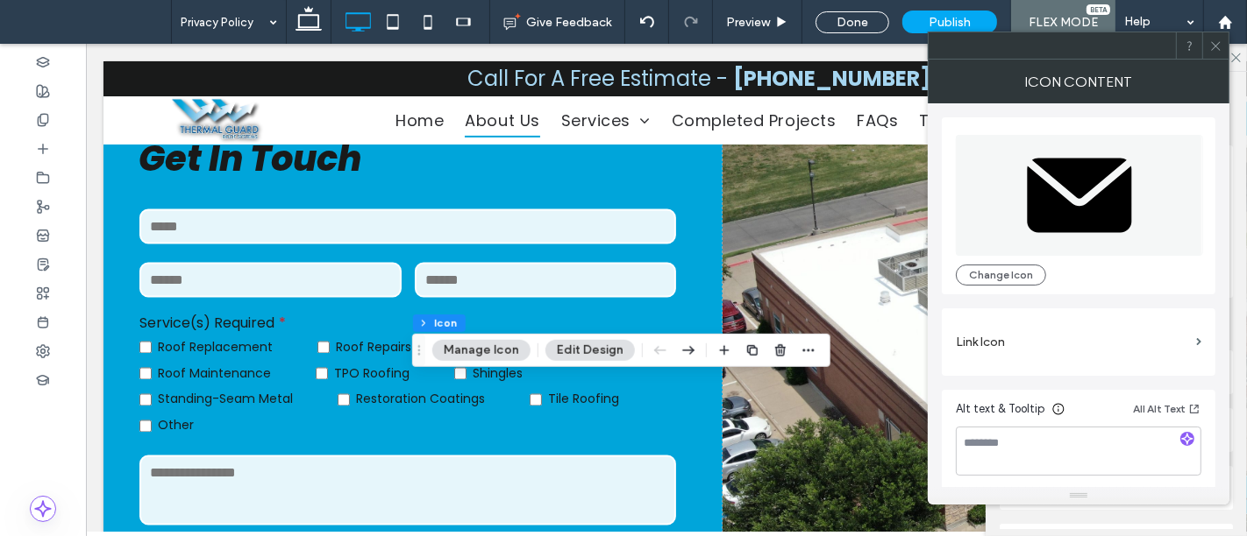
click at [1218, 44] on icon at bounding box center [1215, 45] width 13 height 13
